Goal: Find specific page/section

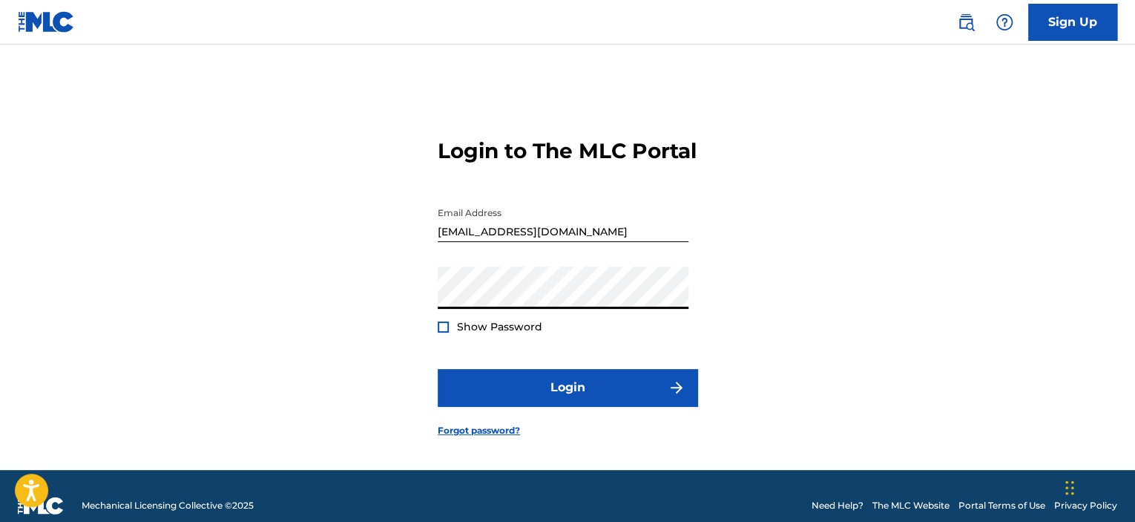
click at [438, 369] on button "Login" at bounding box center [568, 387] width 260 height 37
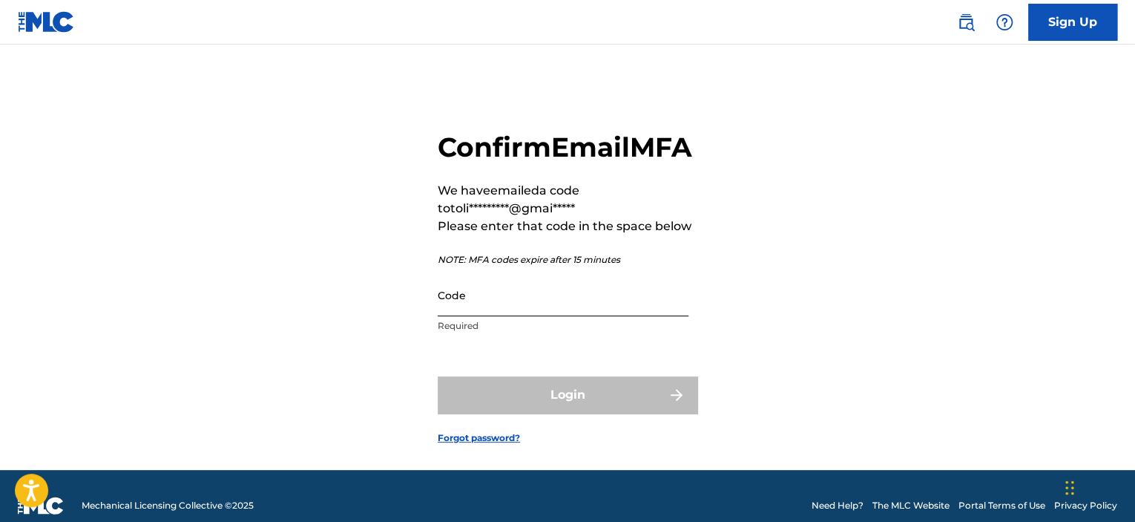
click at [513, 316] on input "Code" at bounding box center [563, 295] width 251 height 42
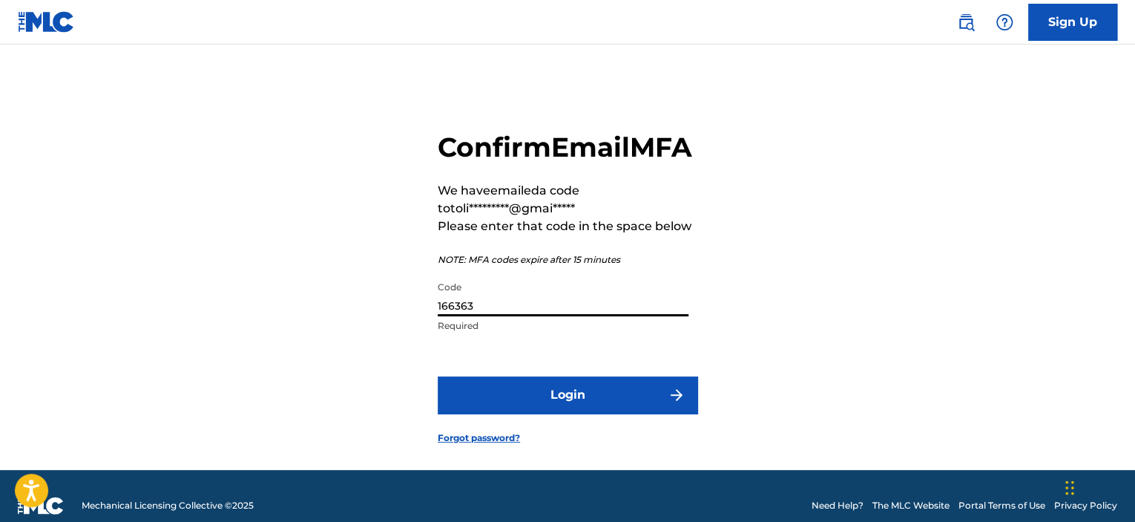
type input "166363"
click at [438, 376] on button "Login" at bounding box center [568, 394] width 260 height 37
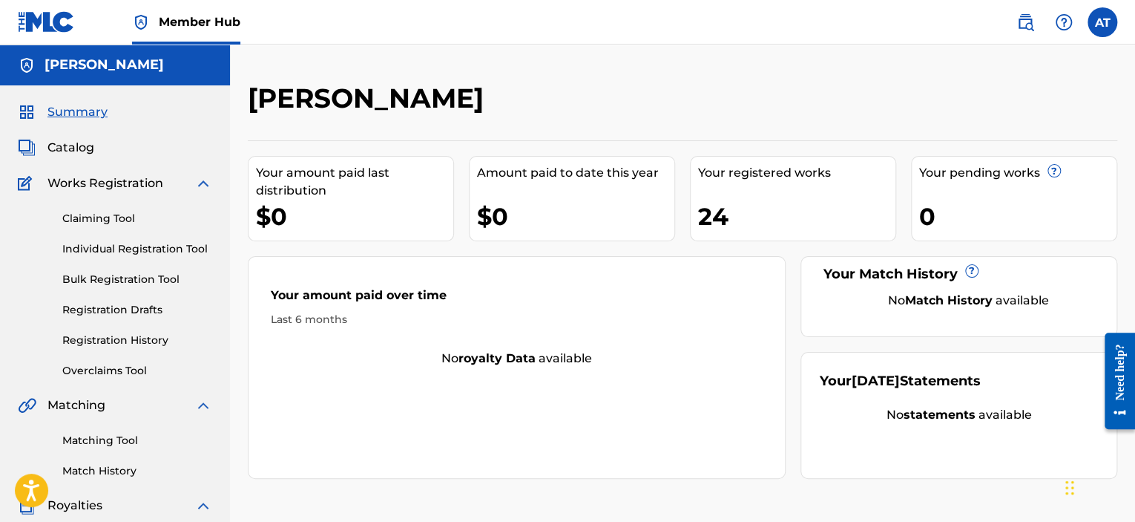
click at [131, 140] on div "Catalog" at bounding box center [115, 148] width 194 height 18
click at [110, 145] on div "Catalog" at bounding box center [115, 148] width 194 height 18
click at [85, 151] on span "Catalog" at bounding box center [70, 148] width 47 height 18
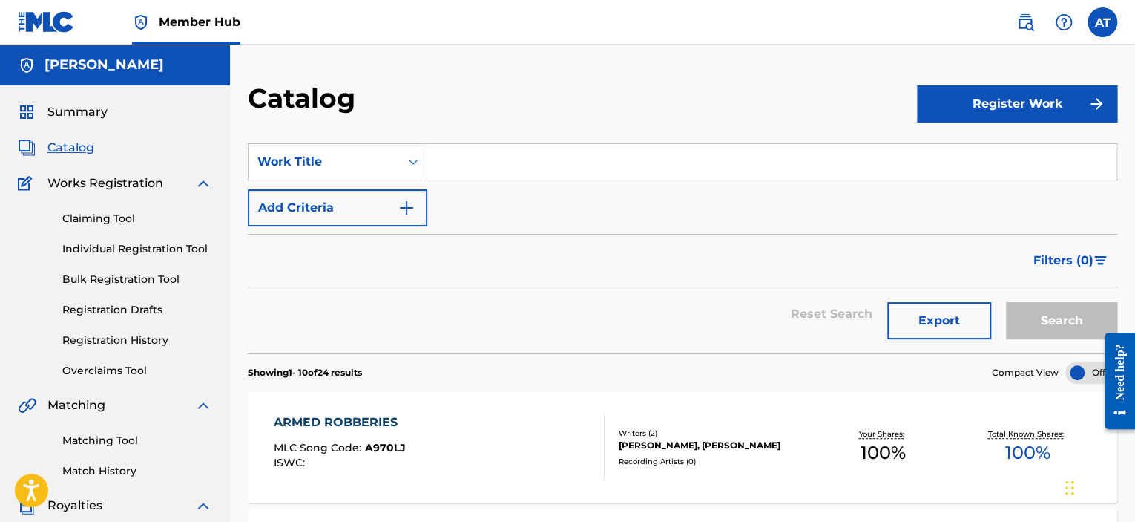
scroll to position [74, 0]
